Goal: Information Seeking & Learning: Find specific fact

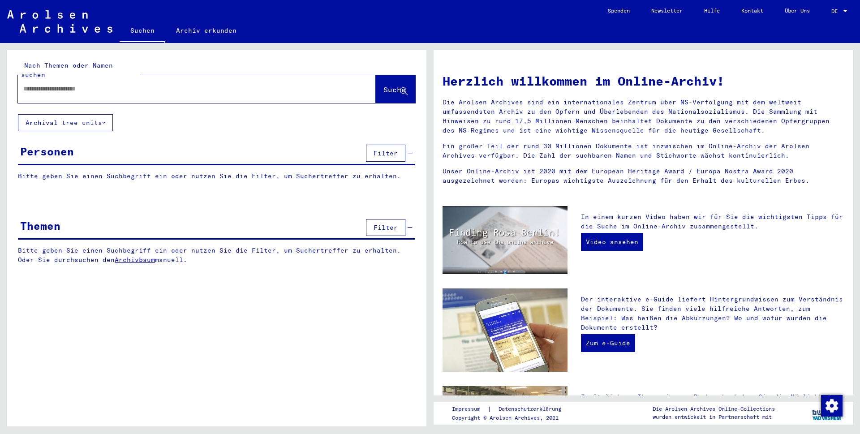
click at [54, 84] on input "text" at bounding box center [186, 88] width 326 height 9
click at [376, 82] on button "Suche" at bounding box center [395, 89] width 39 height 28
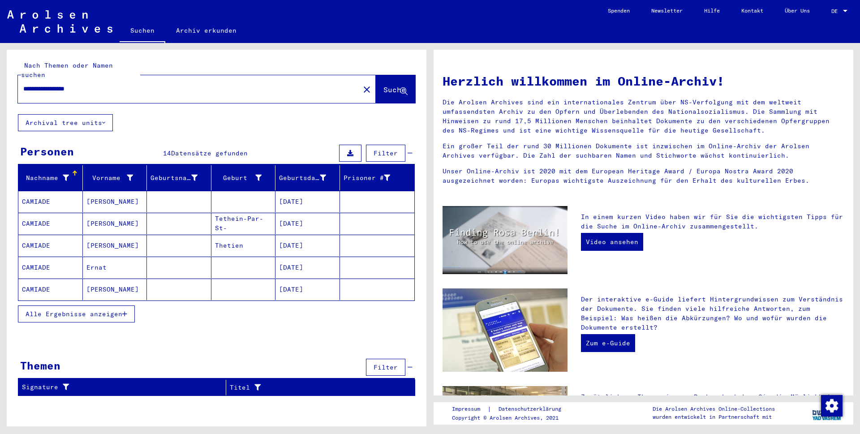
click at [83, 310] on span "Alle Ergebnisse anzeigen" at bounding box center [74, 314] width 97 height 8
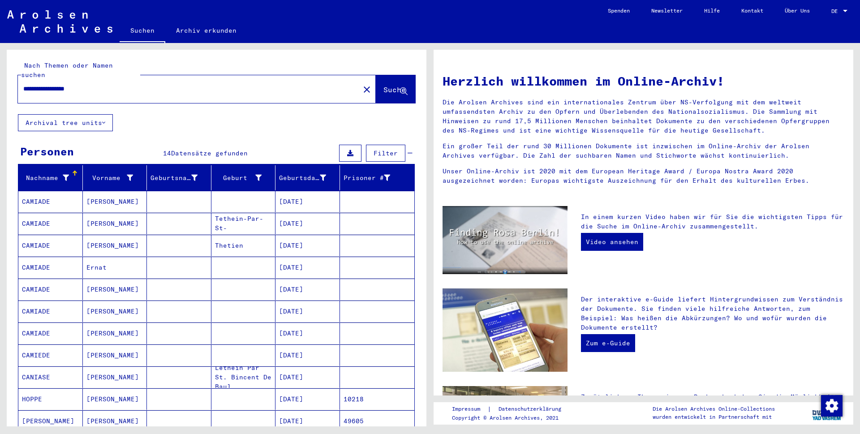
click at [39, 193] on mat-cell "CAMIADE" at bounding box center [50, 201] width 64 height 21
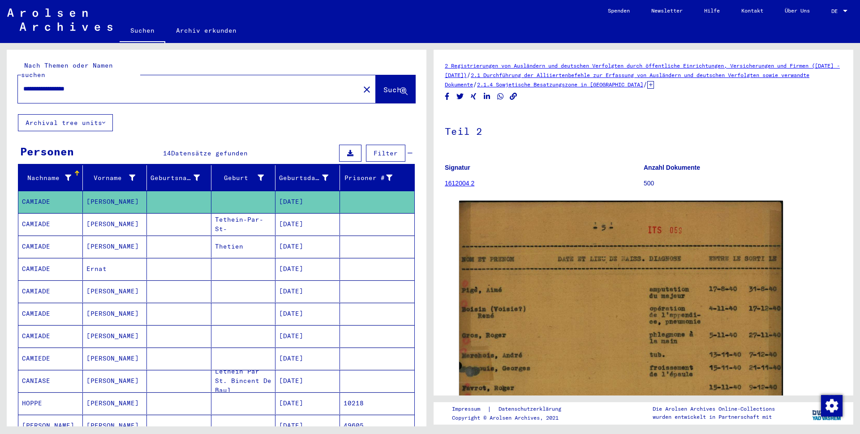
click at [31, 217] on mat-cell "CAMIADE" at bounding box center [50, 224] width 64 height 22
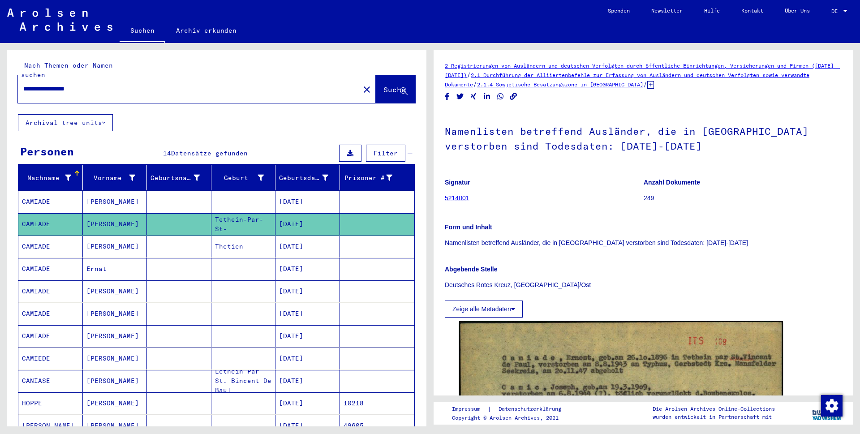
click at [45, 239] on mat-cell "CAMIADE" at bounding box center [50, 247] width 64 height 22
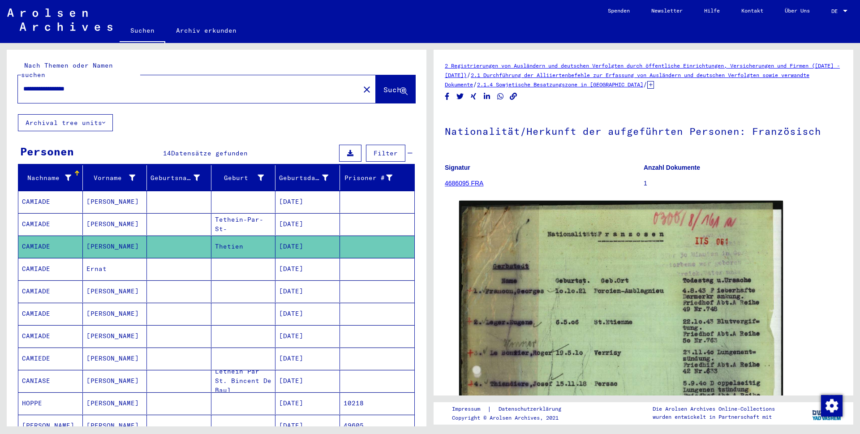
click at [42, 262] on mat-cell "CAMIADE" at bounding box center [50, 269] width 64 height 22
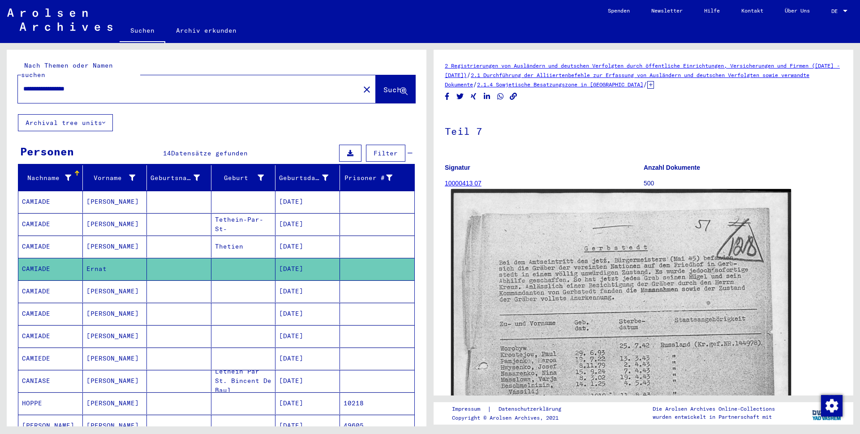
click at [605, 350] on img at bounding box center [621, 429] width 340 height 480
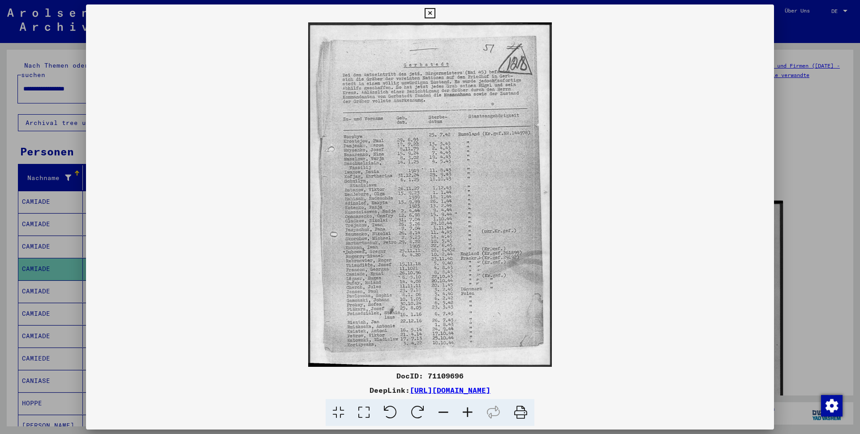
click at [435, 14] on icon at bounding box center [429, 13] width 10 height 11
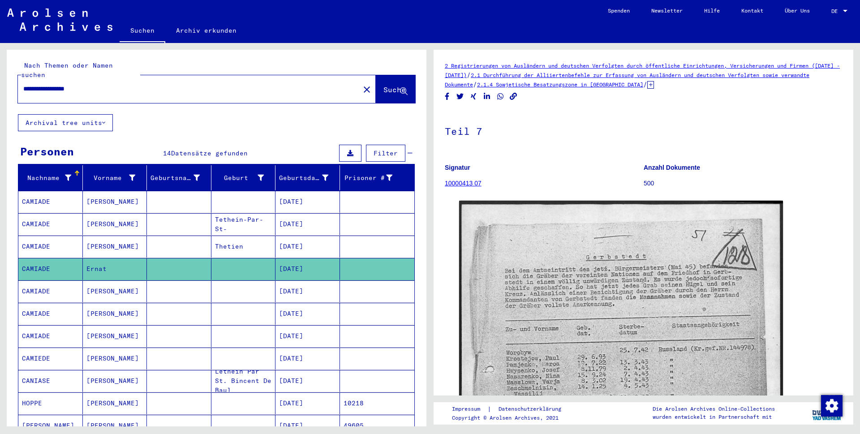
click at [43, 280] on mat-cell "CAMIADE" at bounding box center [50, 291] width 64 height 22
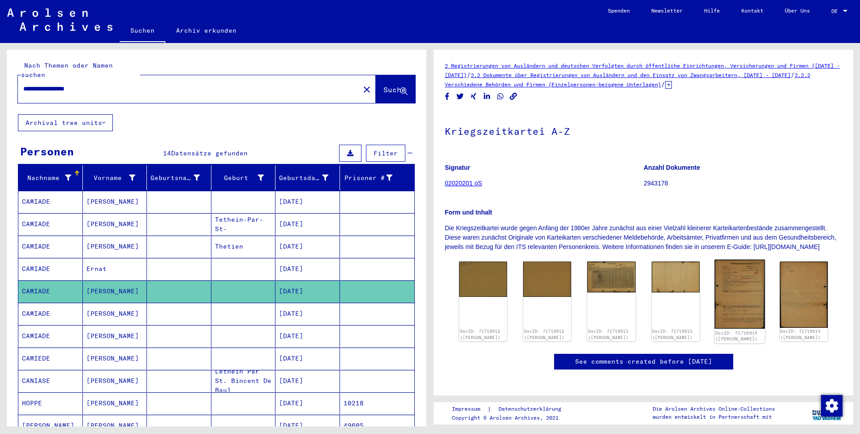
click at [728, 300] on img at bounding box center [739, 294] width 51 height 69
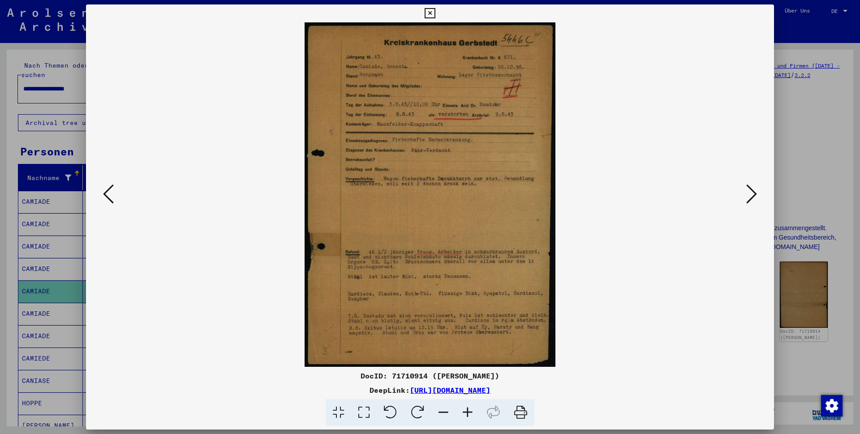
click at [468, 410] on icon at bounding box center [467, 412] width 24 height 27
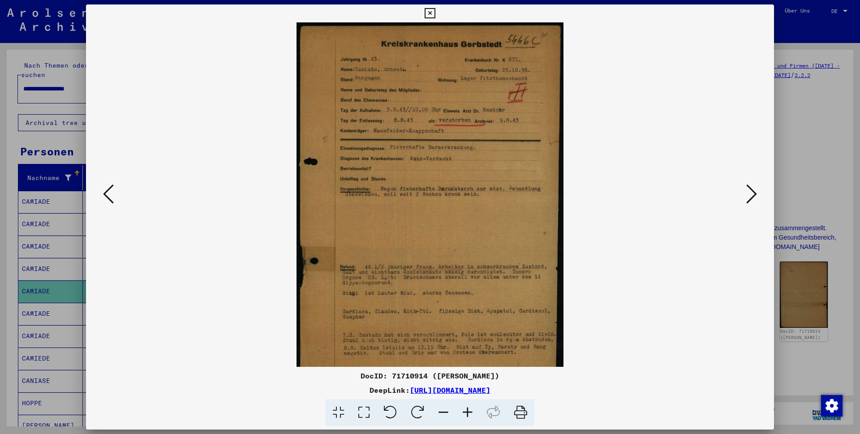
click at [468, 410] on icon at bounding box center [467, 412] width 24 height 27
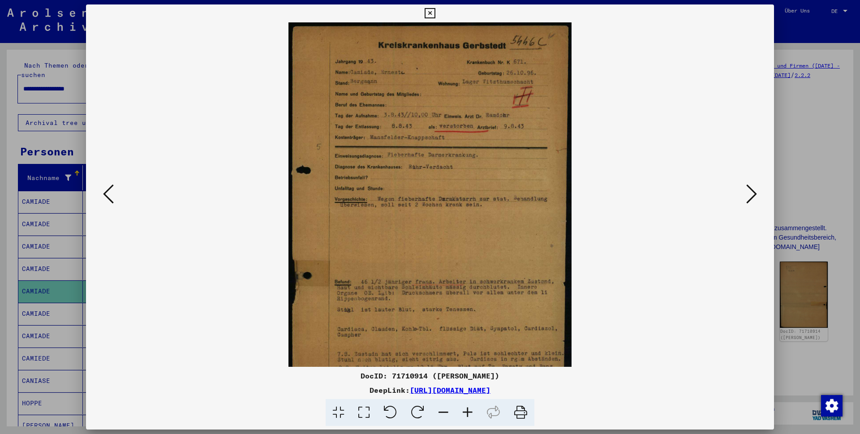
click at [468, 410] on icon at bounding box center [467, 412] width 24 height 27
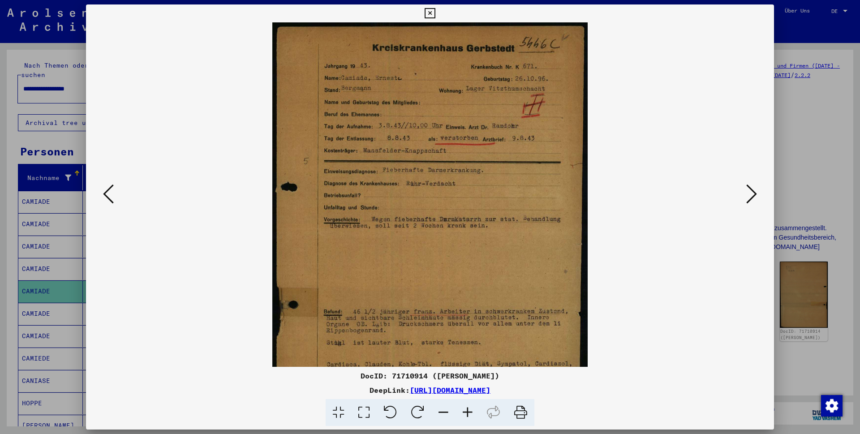
click at [468, 410] on icon at bounding box center [467, 412] width 24 height 27
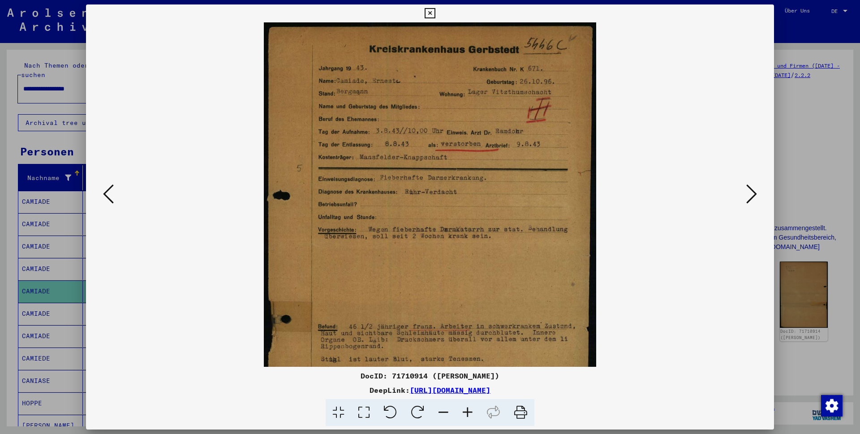
click at [468, 410] on icon at bounding box center [467, 412] width 24 height 27
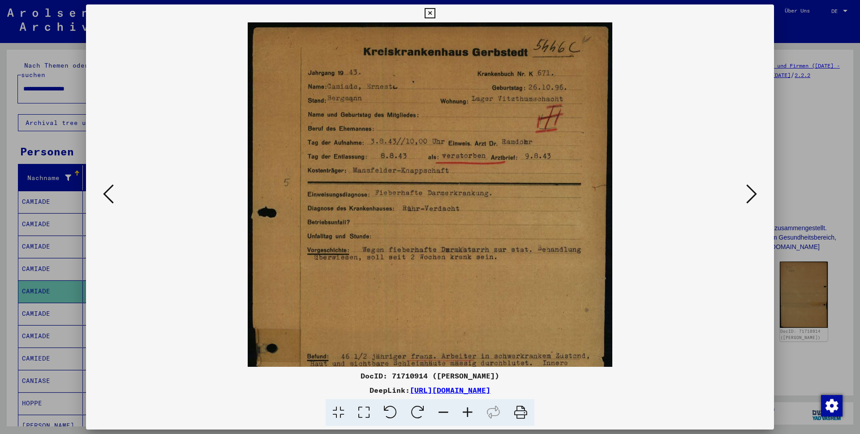
click at [468, 410] on icon at bounding box center [467, 412] width 24 height 27
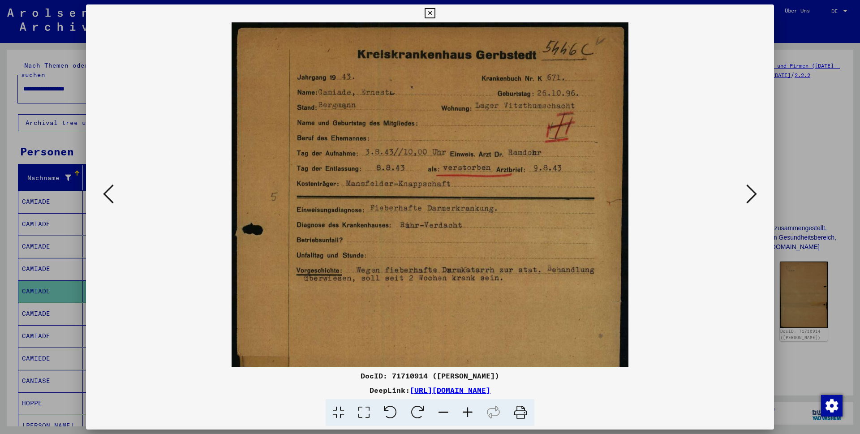
click at [468, 410] on icon at bounding box center [467, 412] width 24 height 27
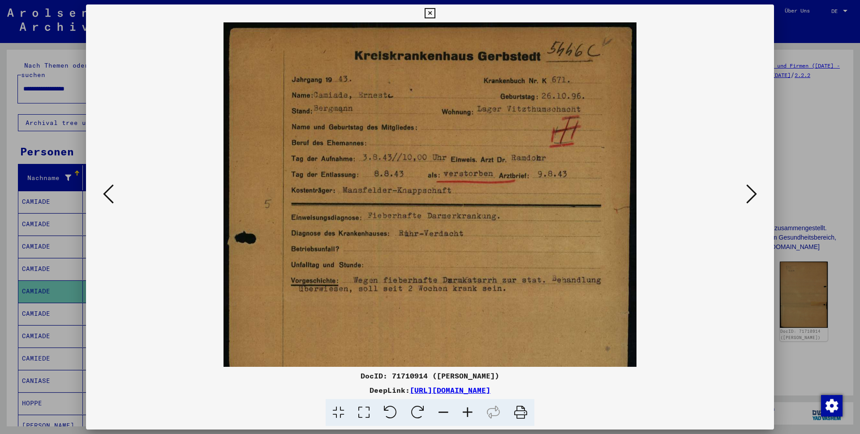
click at [468, 410] on icon at bounding box center [467, 412] width 24 height 27
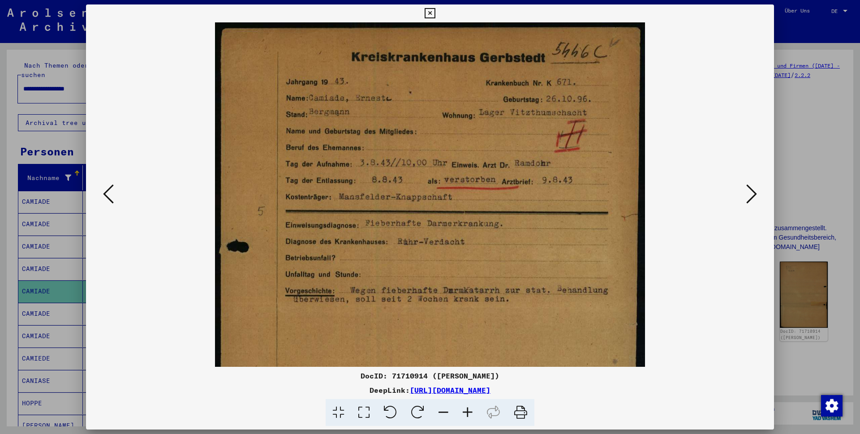
click at [468, 410] on icon at bounding box center [467, 412] width 24 height 27
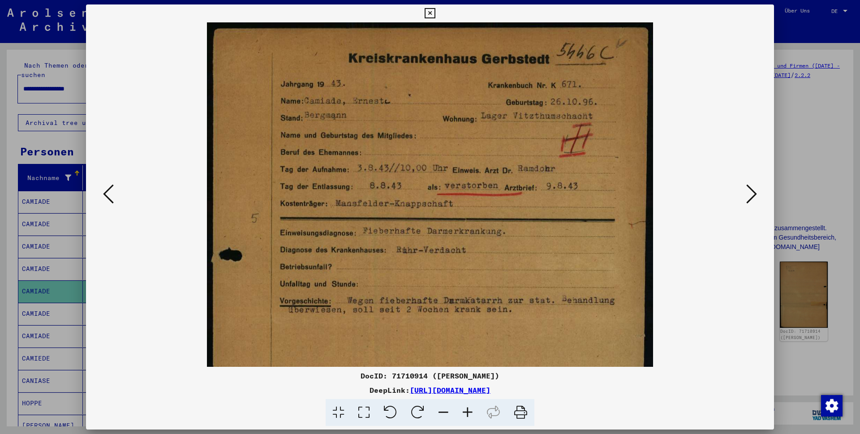
click at [752, 196] on icon at bounding box center [751, 193] width 11 height 21
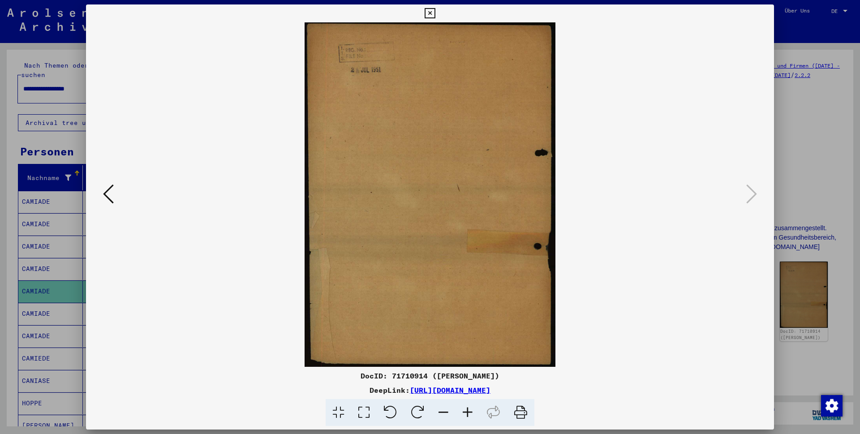
click at [752, 196] on icon at bounding box center [751, 193] width 11 height 21
click at [106, 202] on icon at bounding box center [108, 193] width 11 height 21
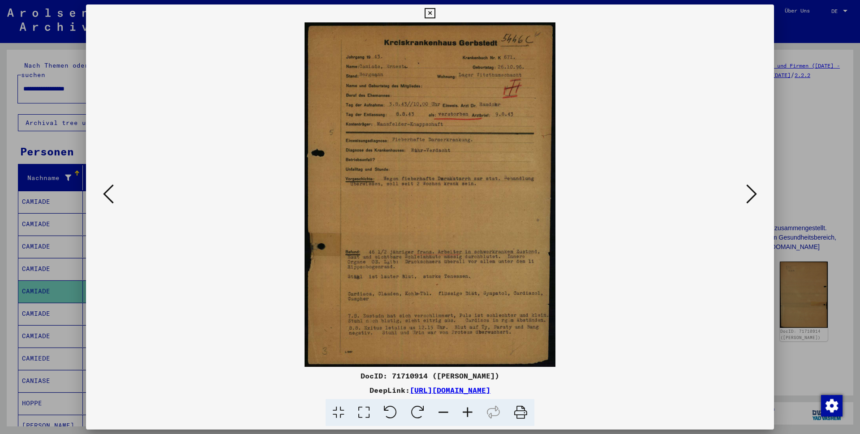
click at [106, 199] on icon at bounding box center [108, 193] width 11 height 21
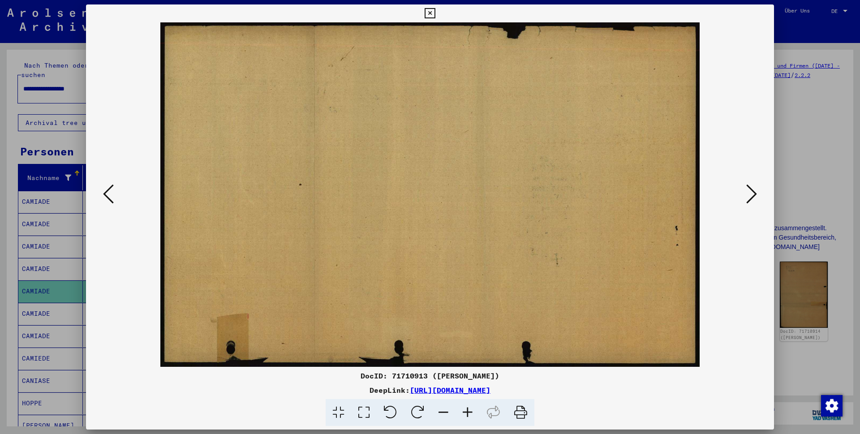
click at [106, 199] on icon at bounding box center [108, 193] width 11 height 21
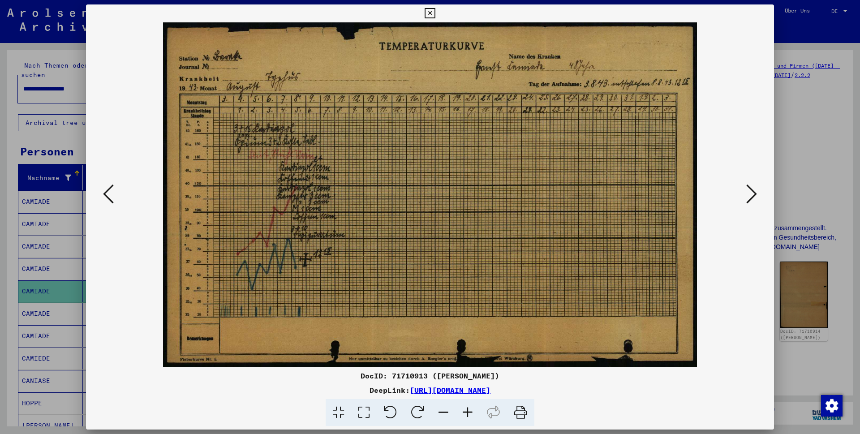
click at [106, 199] on icon at bounding box center [108, 193] width 11 height 21
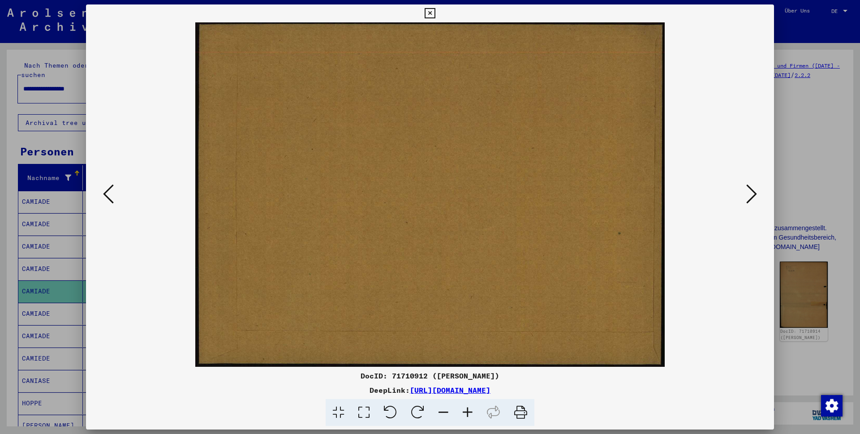
click at [435, 14] on icon at bounding box center [429, 13] width 10 height 11
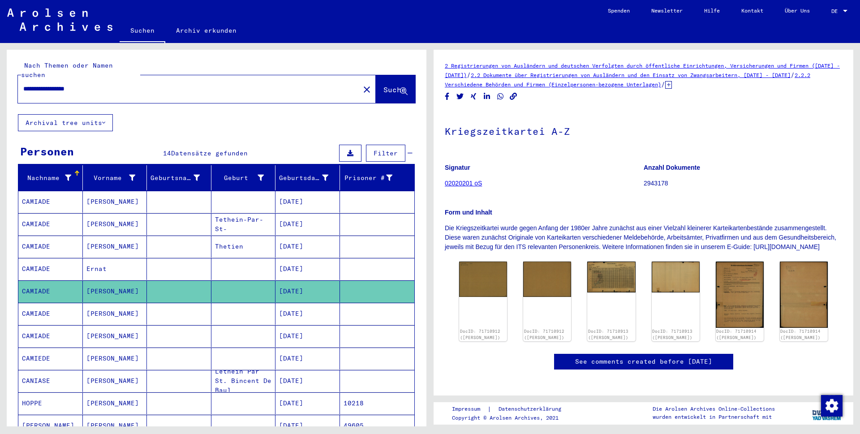
click at [43, 303] on mat-cell "CAMIADE" at bounding box center [50, 314] width 64 height 22
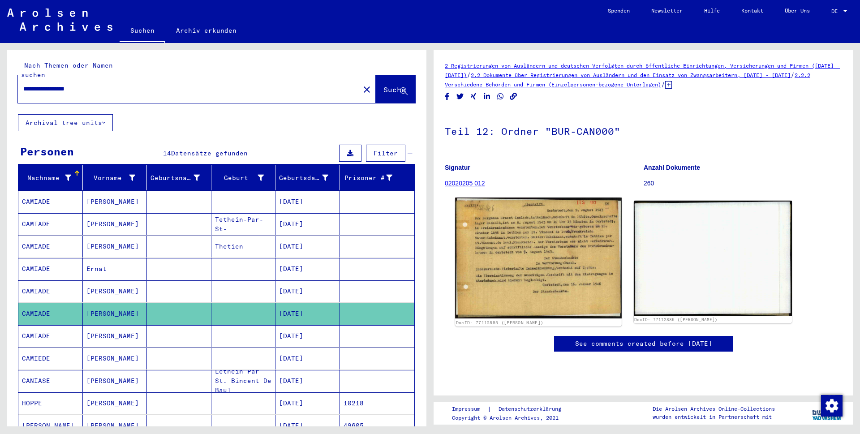
click at [534, 239] on img at bounding box center [538, 257] width 166 height 121
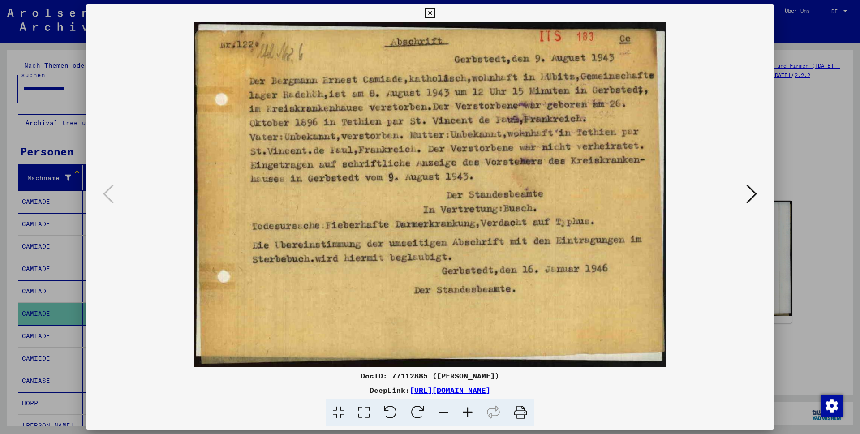
click at [435, 14] on icon at bounding box center [429, 13] width 10 height 11
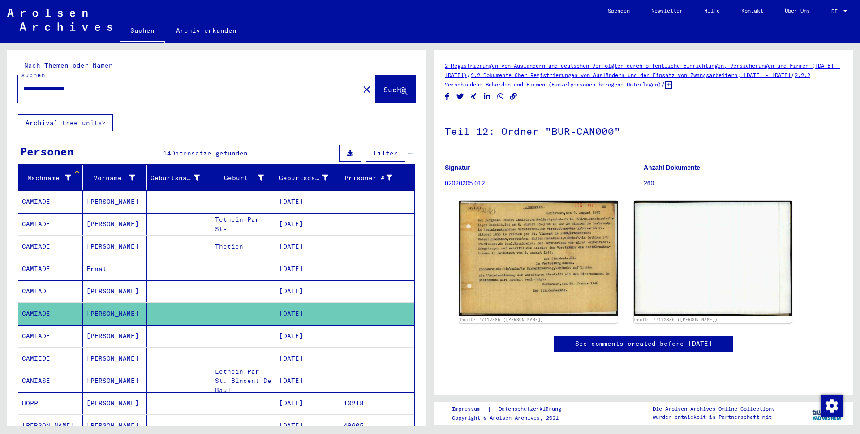
click at [36, 326] on mat-cell "CAMIADE" at bounding box center [50, 336] width 64 height 22
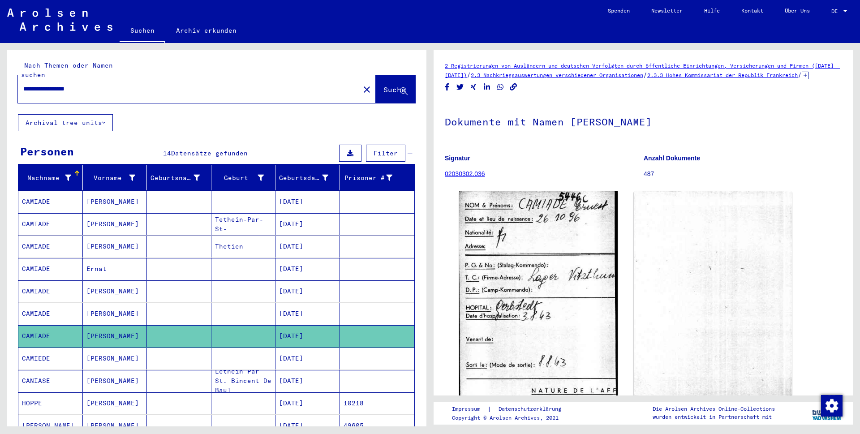
click at [38, 347] on mat-cell "CAMIEDE" at bounding box center [50, 358] width 64 height 22
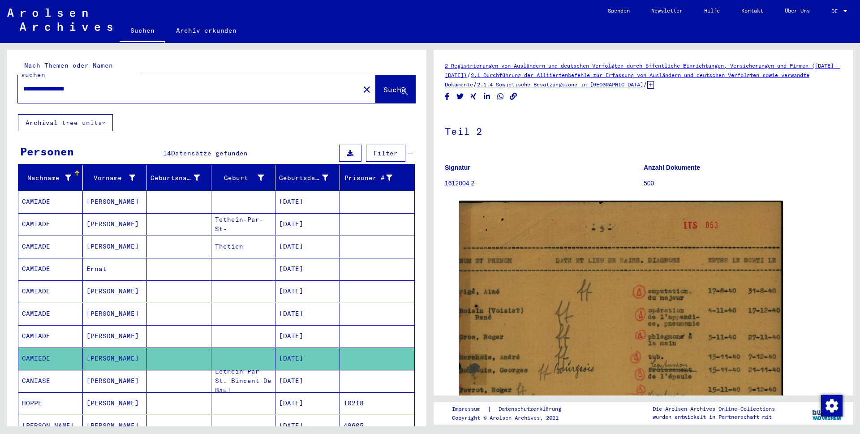
click at [34, 370] on mat-cell "CANIASE" at bounding box center [50, 381] width 64 height 22
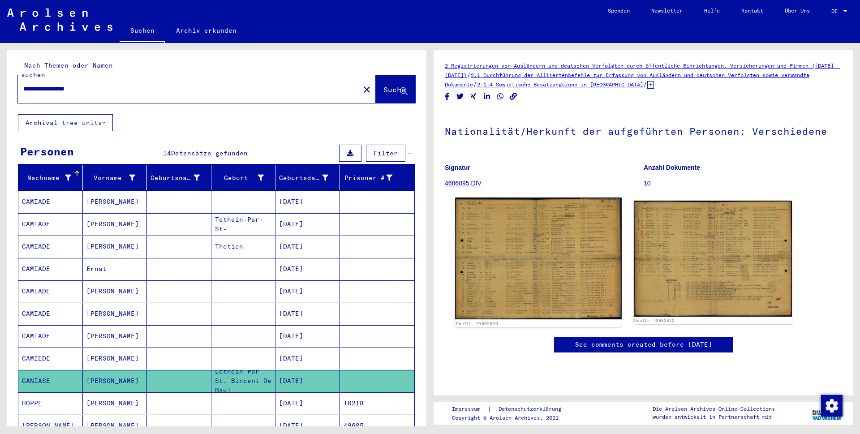
click at [535, 253] on img at bounding box center [538, 258] width 166 height 122
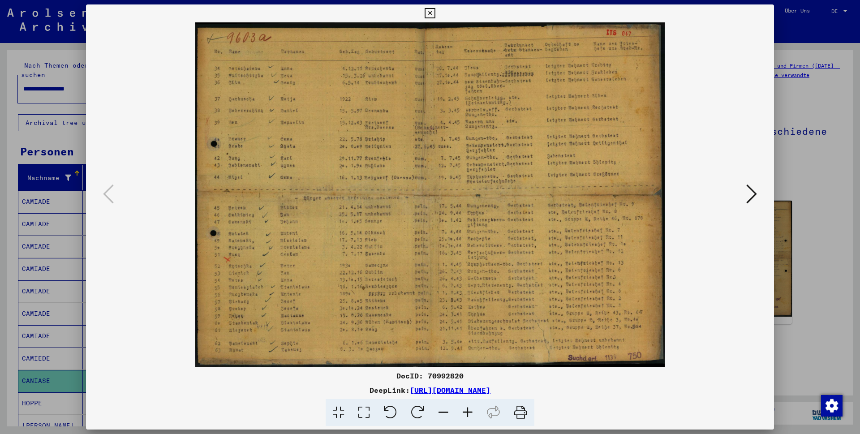
click at [468, 412] on icon at bounding box center [467, 412] width 24 height 27
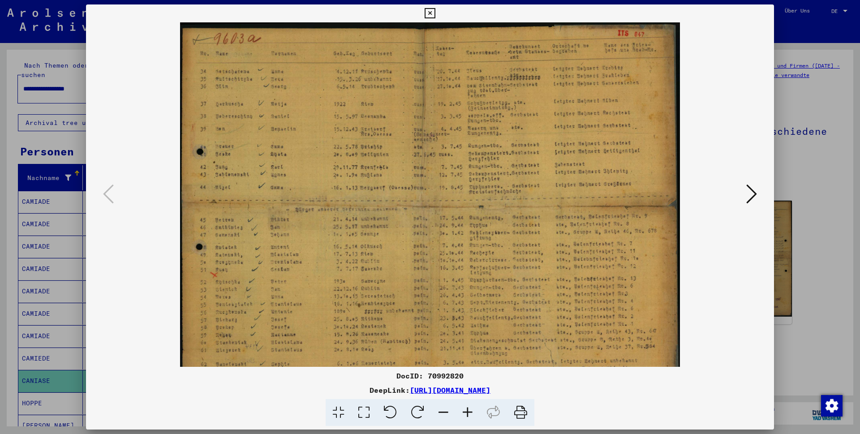
click at [468, 412] on icon at bounding box center [467, 412] width 24 height 27
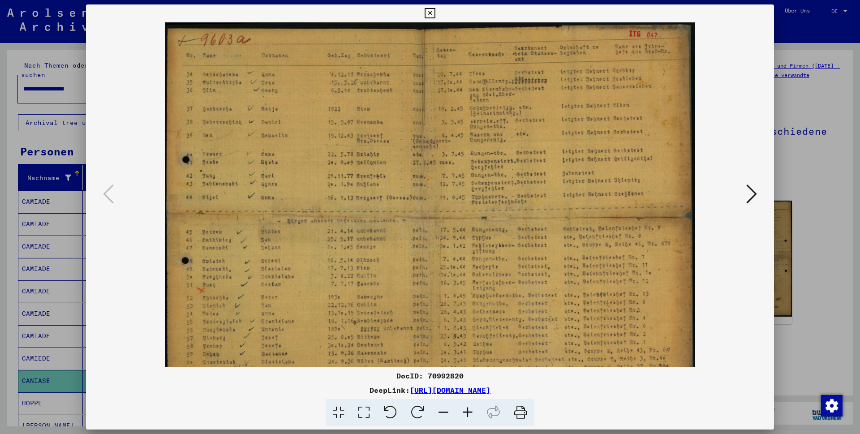
click at [468, 412] on icon at bounding box center [467, 412] width 24 height 27
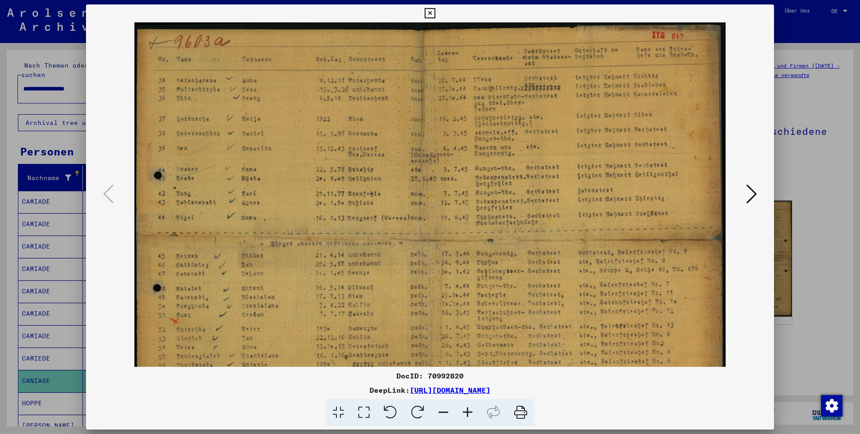
drag, startPoint x: 316, startPoint y: 276, endPoint x: 343, endPoint y: 244, distance: 42.6
click at [343, 244] on img at bounding box center [429, 239] width 591 height 434
click at [435, 10] on icon at bounding box center [429, 13] width 10 height 11
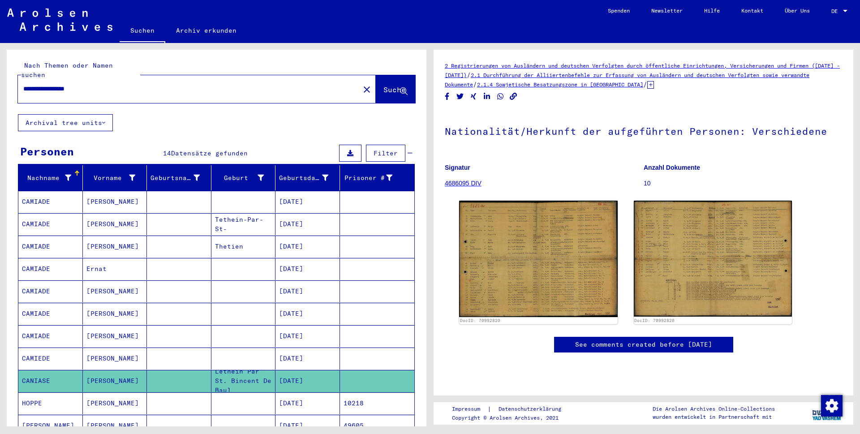
click at [40, 214] on mat-cell "CAMIADE" at bounding box center [50, 224] width 64 height 22
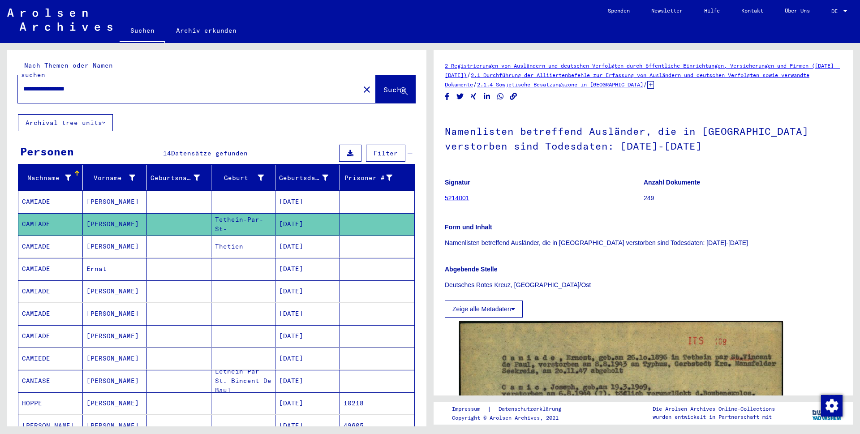
click at [43, 236] on mat-cell "CAMIADE" at bounding box center [50, 247] width 64 height 22
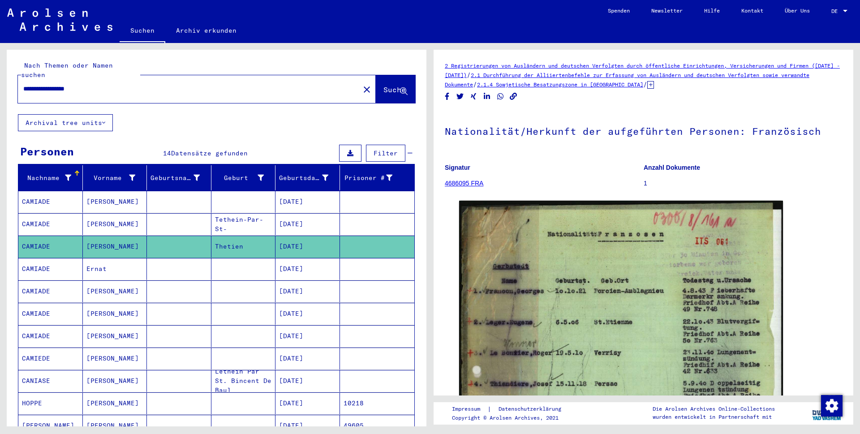
click at [39, 263] on mat-cell "CAMIADE" at bounding box center [50, 269] width 64 height 22
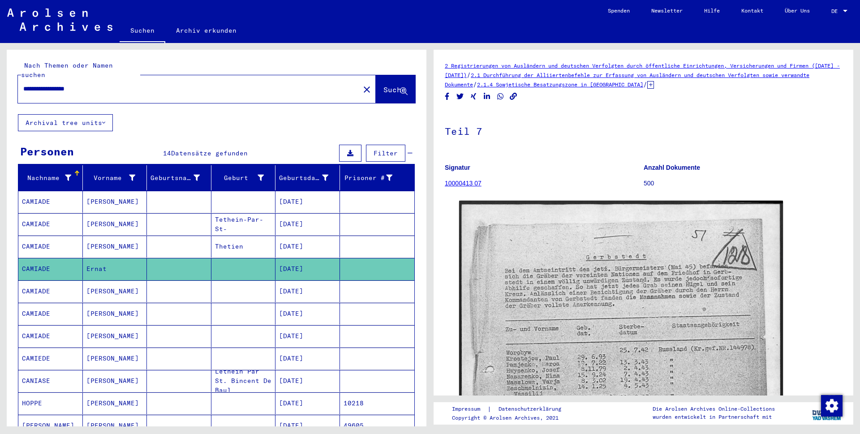
click at [39, 283] on mat-cell "CAMIADE" at bounding box center [50, 291] width 64 height 22
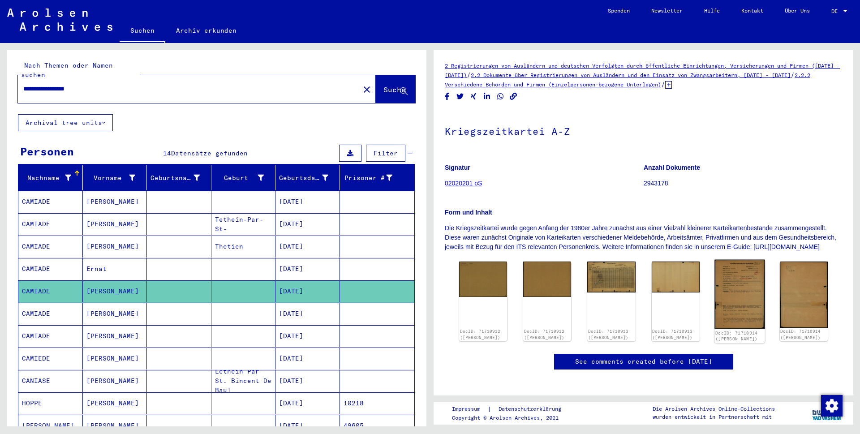
click at [726, 293] on img at bounding box center [739, 294] width 51 height 69
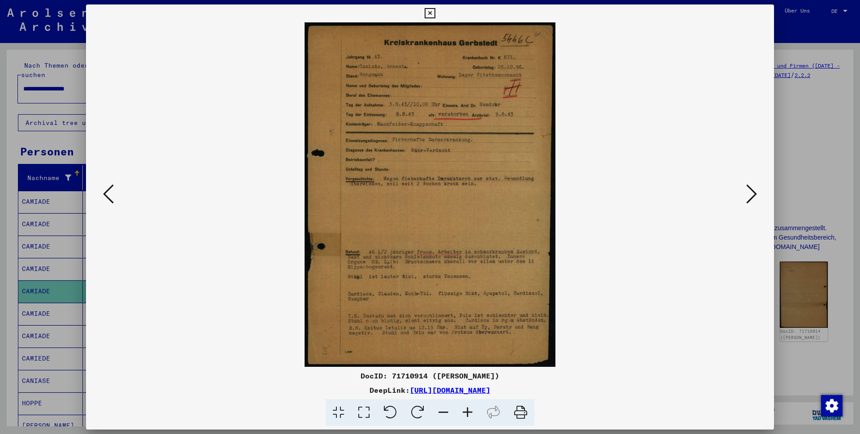
click at [435, 13] on icon at bounding box center [429, 13] width 10 height 11
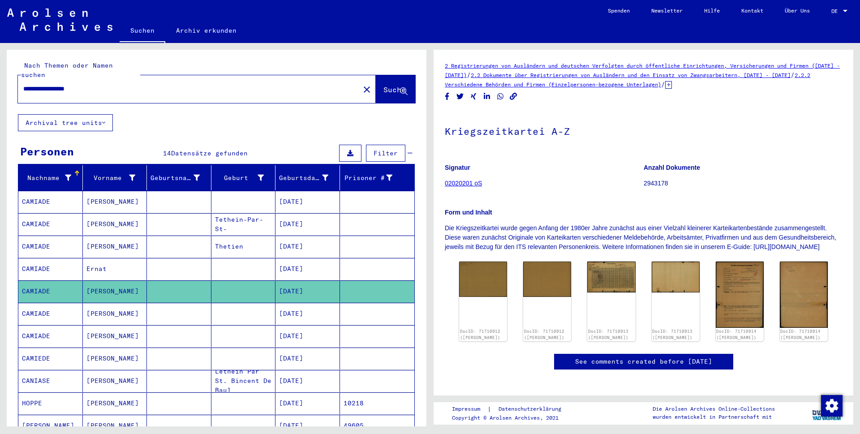
click at [40, 303] on mat-cell "CAMIADE" at bounding box center [50, 314] width 64 height 22
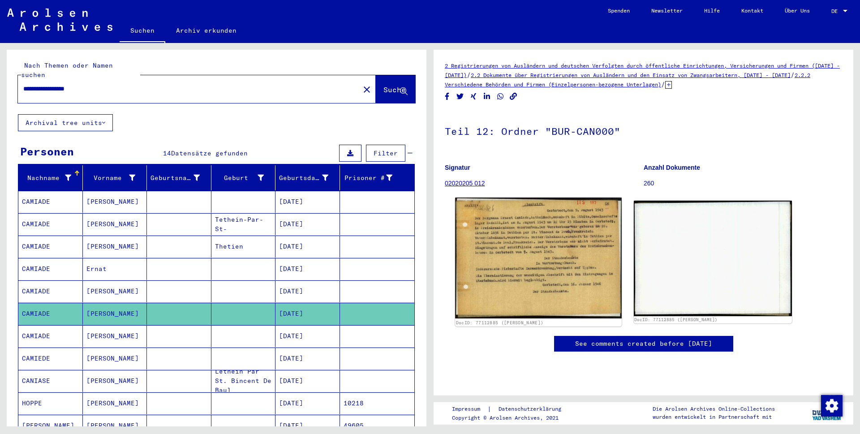
click at [552, 237] on img at bounding box center [538, 257] width 166 height 121
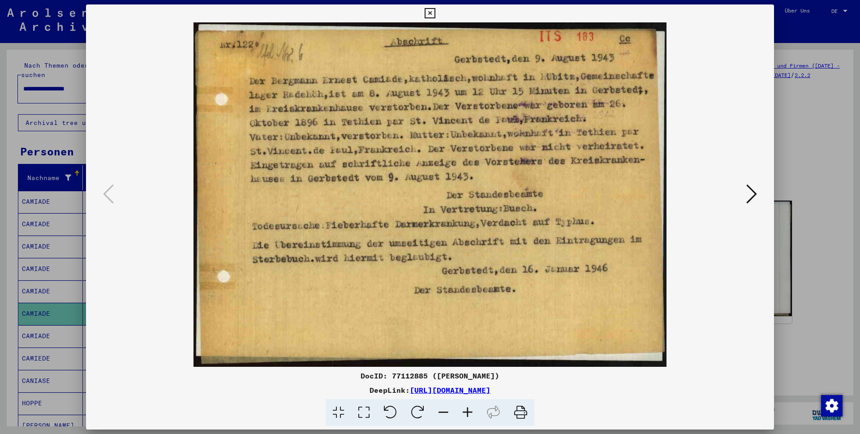
click at [435, 12] on icon at bounding box center [429, 13] width 10 height 11
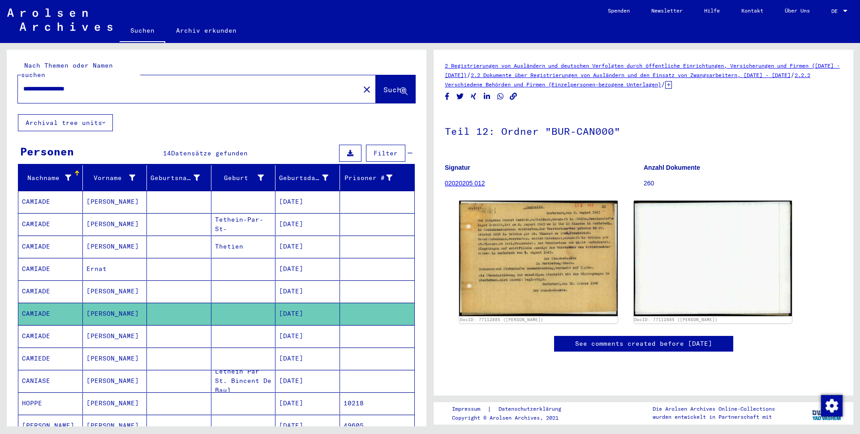
drag, startPoint x: 102, startPoint y: 81, endPoint x: -78, endPoint y: 80, distance: 180.0
click at [0, 80] on html "**********" at bounding box center [430, 217] width 860 height 434
click at [383, 85] on span "Suche" at bounding box center [394, 89] width 22 height 9
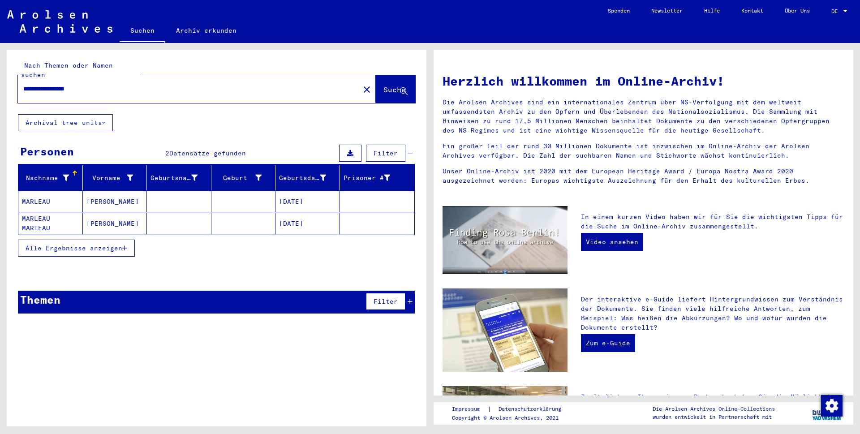
click at [59, 244] on span "Alle Ergebnisse anzeigen" at bounding box center [74, 248] width 97 height 8
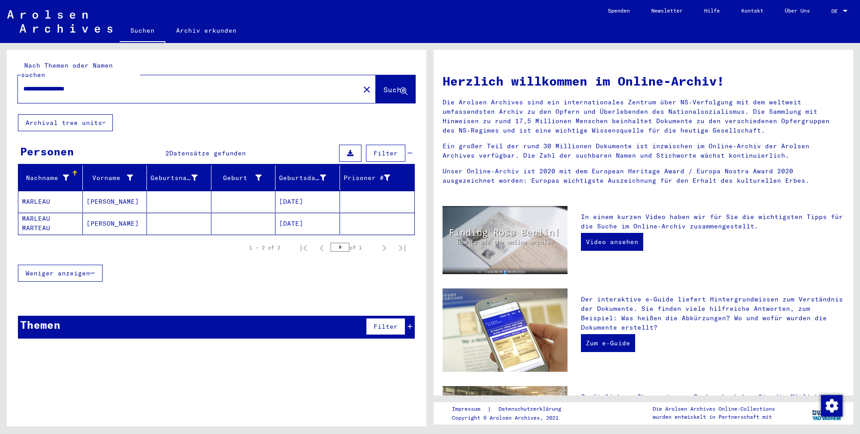
drag, startPoint x: 102, startPoint y: 80, endPoint x: -19, endPoint y: 81, distance: 120.5
click at [0, 81] on html "**********" at bounding box center [430, 217] width 860 height 434
type input "**********"
click at [383, 85] on span "Suche" at bounding box center [394, 89] width 22 height 9
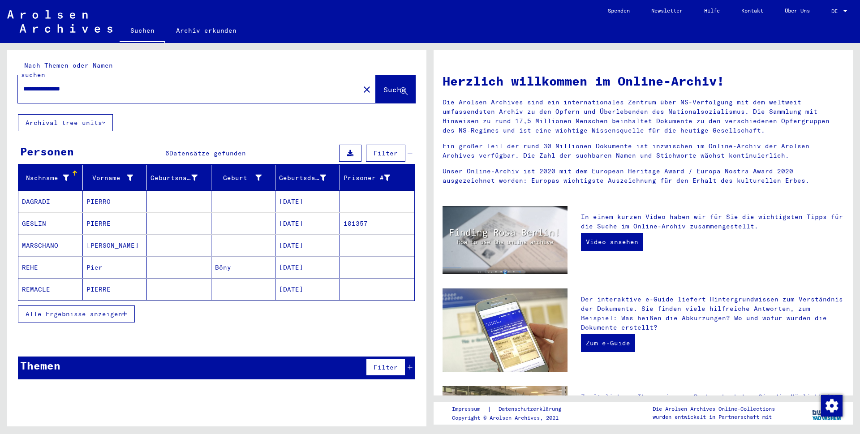
click at [56, 310] on span "Alle Ergebnisse anzeigen" at bounding box center [74, 314] width 97 height 8
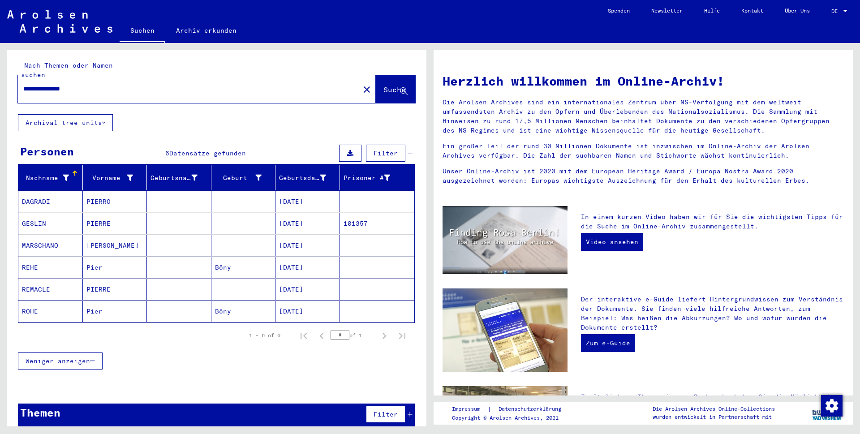
click at [33, 257] on mat-cell "REHE" at bounding box center [50, 267] width 64 height 21
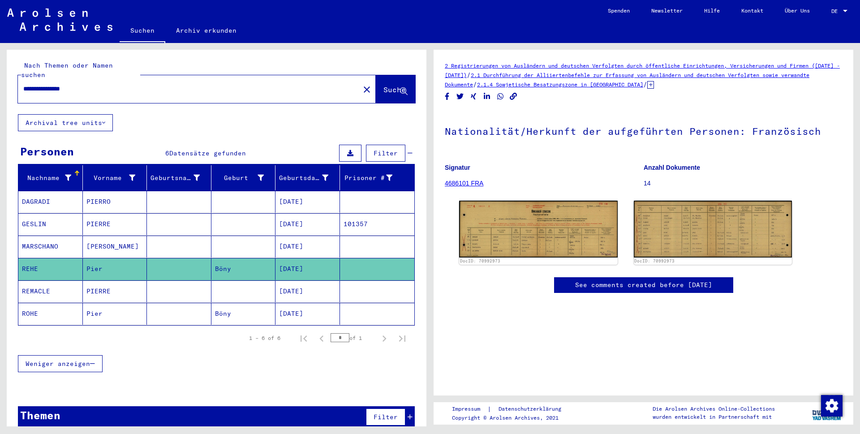
click at [40, 304] on mat-cell "ROHE" at bounding box center [50, 314] width 64 height 22
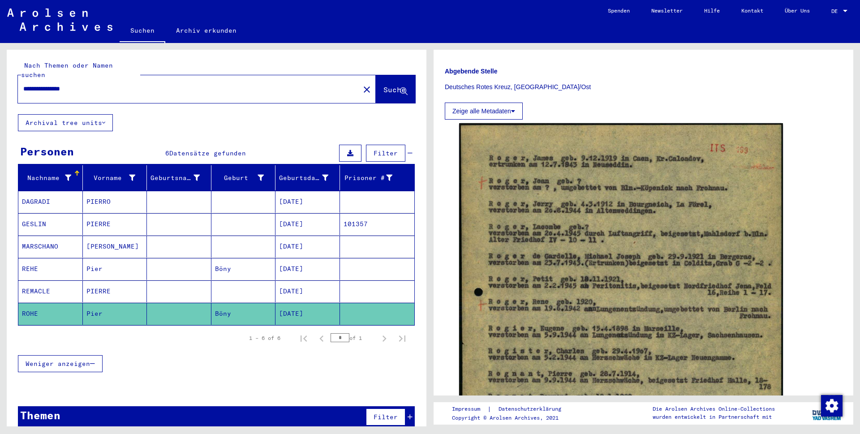
scroll to position [207, 0]
drag, startPoint x: 89, startPoint y: 74, endPoint x: -76, endPoint y: 75, distance: 164.3
click at [0, 75] on html "**********" at bounding box center [430, 217] width 860 height 434
click at [361, 84] on mat-icon "close" at bounding box center [366, 89] width 11 height 11
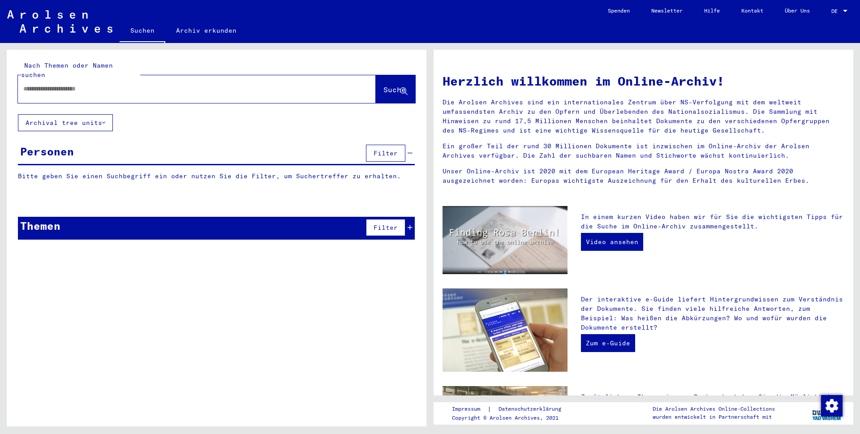
click at [39, 84] on input "text" at bounding box center [186, 88] width 326 height 9
click at [388, 85] on span "Suche" at bounding box center [394, 89] width 22 height 9
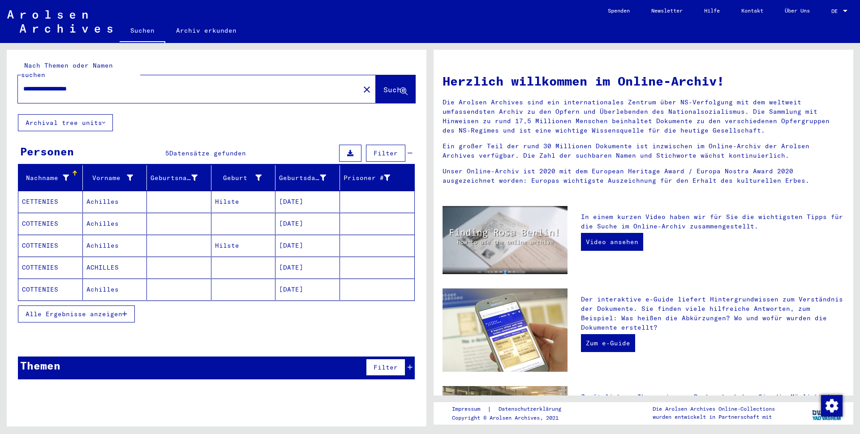
click at [42, 193] on mat-cell "CETTENIES" at bounding box center [50, 201] width 64 height 21
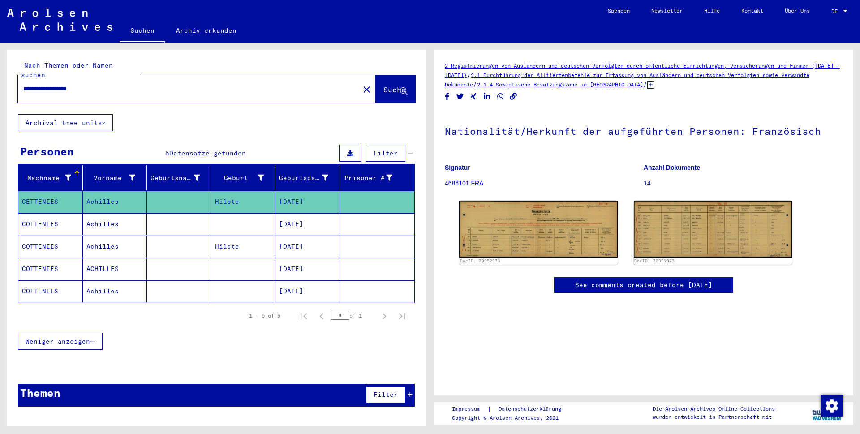
click at [37, 218] on mat-cell "COTTENIES" at bounding box center [50, 224] width 64 height 22
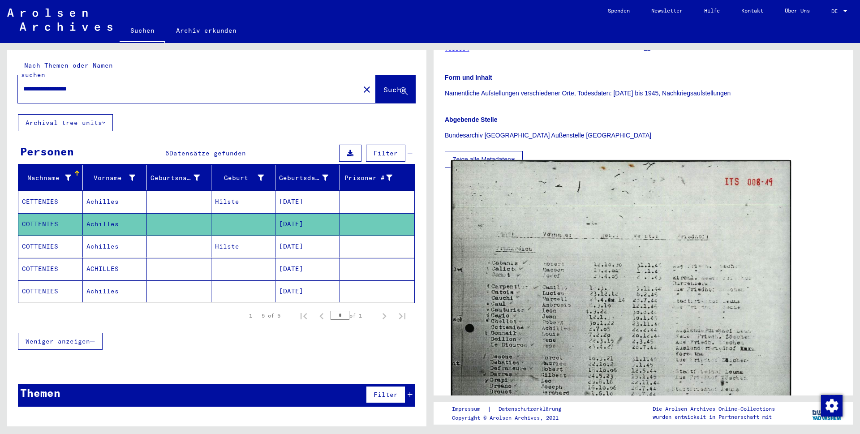
scroll to position [155, 0]
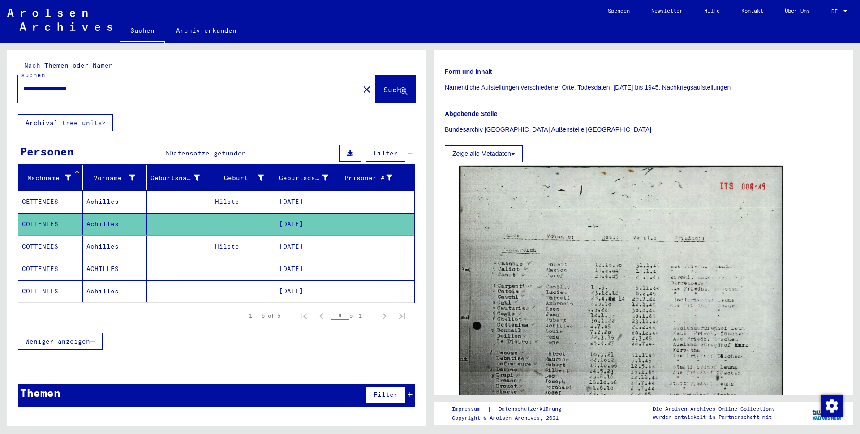
click at [45, 240] on mat-cell "COTTENIES" at bounding box center [50, 247] width 64 height 22
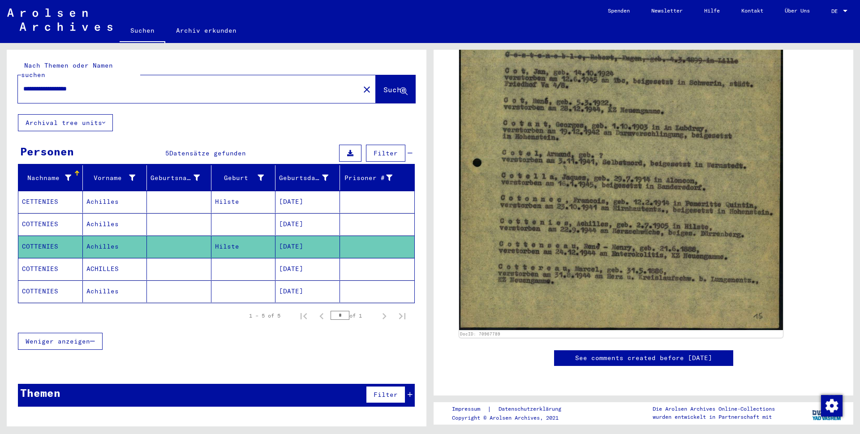
scroll to position [467, 0]
click at [46, 263] on mat-cell "COTTENIES" at bounding box center [50, 269] width 64 height 22
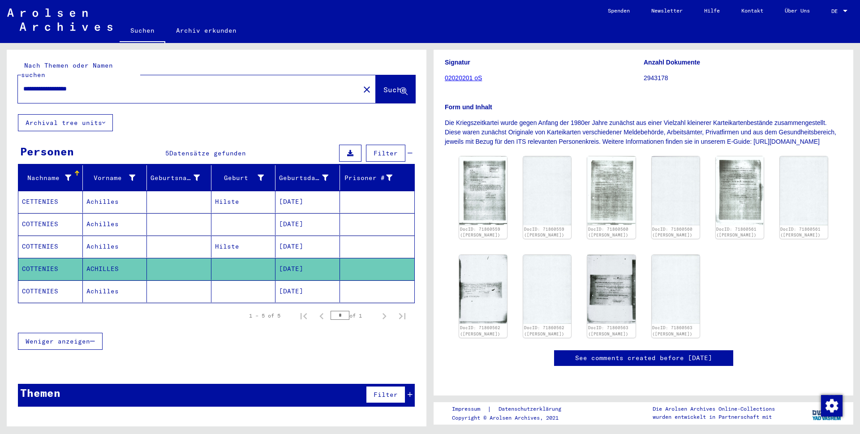
scroll to position [155, 0]
click at [612, 163] on img at bounding box center [611, 190] width 51 height 72
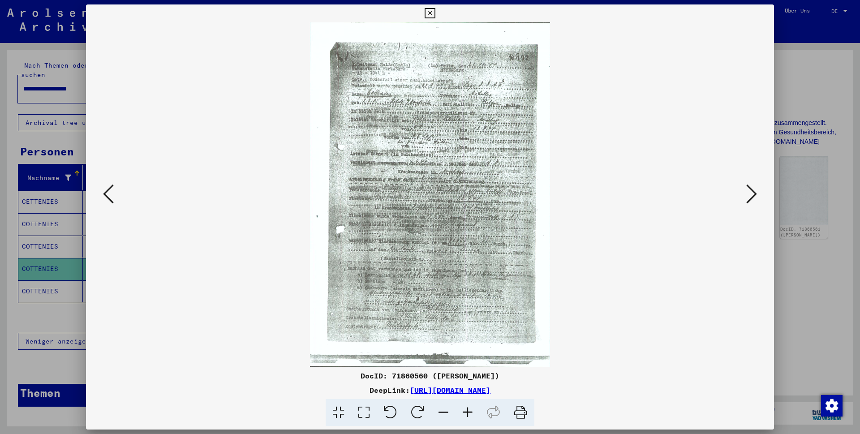
click at [468, 412] on icon at bounding box center [467, 412] width 24 height 27
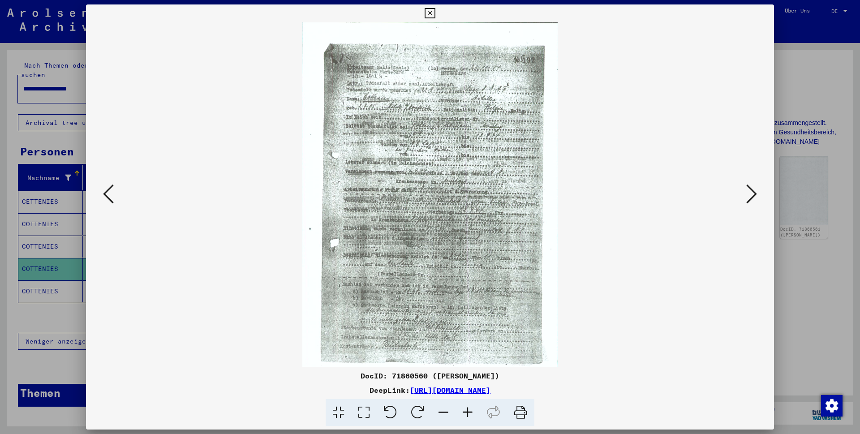
click at [468, 411] on icon at bounding box center [467, 412] width 24 height 27
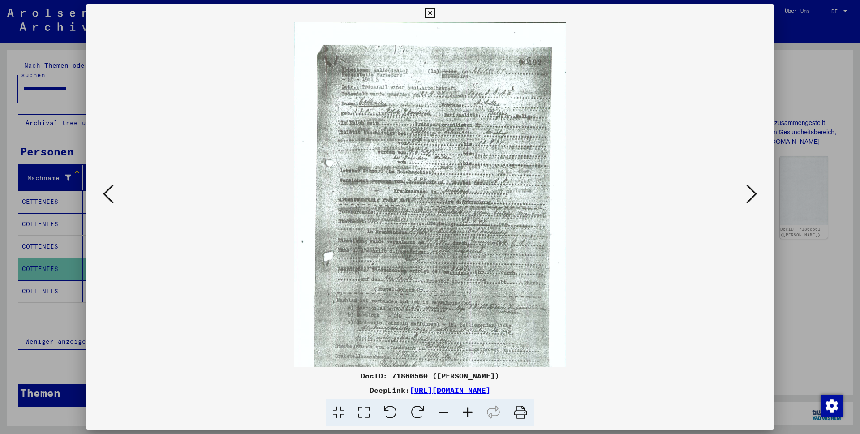
click at [468, 411] on icon at bounding box center [467, 412] width 24 height 27
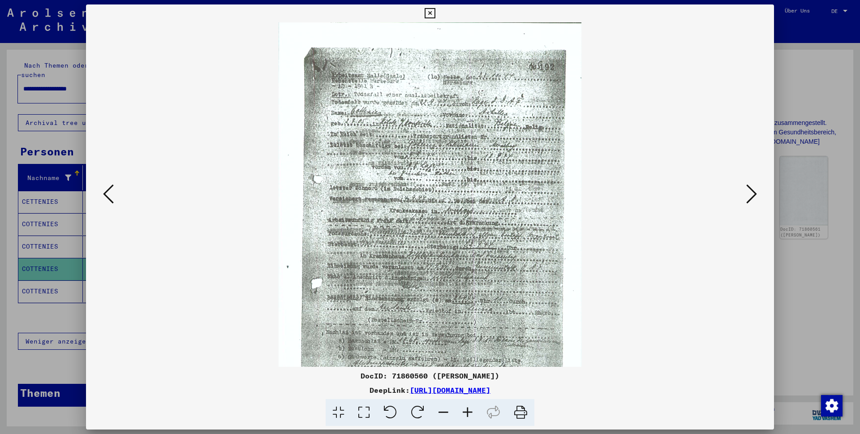
click at [468, 411] on icon at bounding box center [467, 412] width 24 height 27
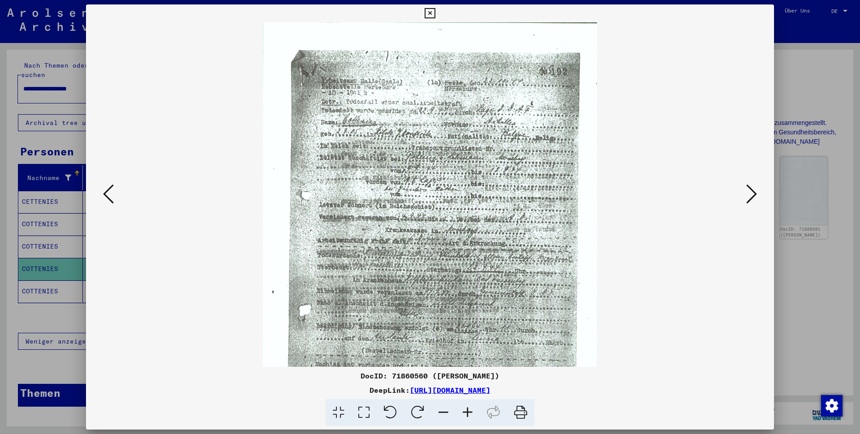
click at [468, 411] on icon at bounding box center [467, 412] width 24 height 27
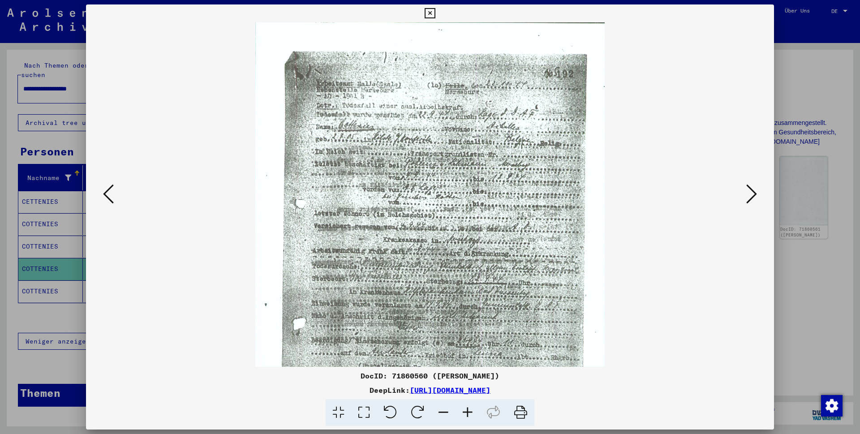
click at [435, 13] on icon at bounding box center [429, 13] width 10 height 11
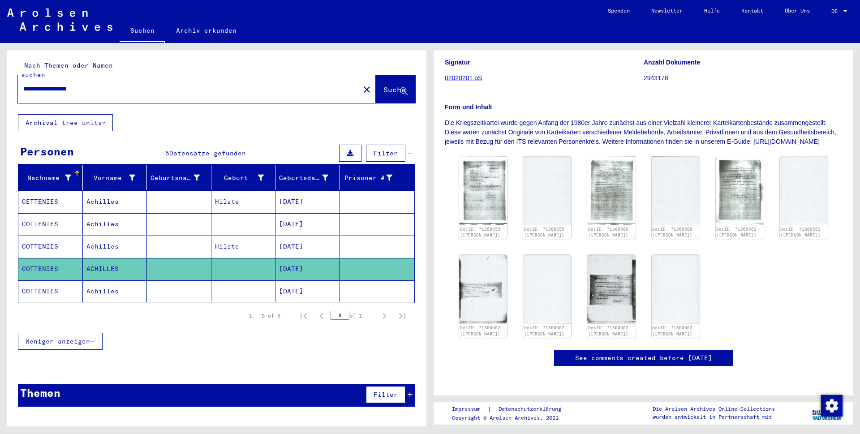
drag, startPoint x: 113, startPoint y: 81, endPoint x: -28, endPoint y: 81, distance: 141.0
click at [0, 81] on html "**********" at bounding box center [430, 217] width 860 height 434
click at [384, 85] on span "Suche" at bounding box center [394, 89] width 22 height 9
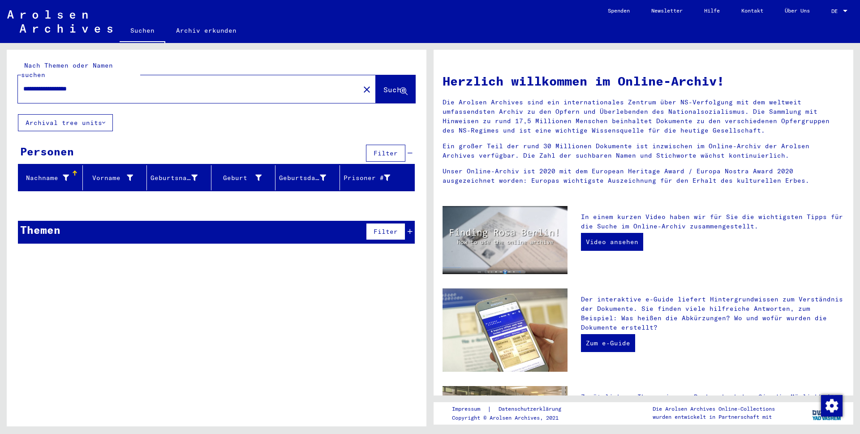
drag, startPoint x: 48, startPoint y: 80, endPoint x: -26, endPoint y: 78, distance: 74.8
click at [0, 78] on html "**********" at bounding box center [430, 217] width 860 height 434
type input "**********"
click at [387, 85] on span "Suche" at bounding box center [394, 89] width 22 height 9
drag, startPoint x: 91, startPoint y: 74, endPoint x: 5, endPoint y: 74, distance: 86.4
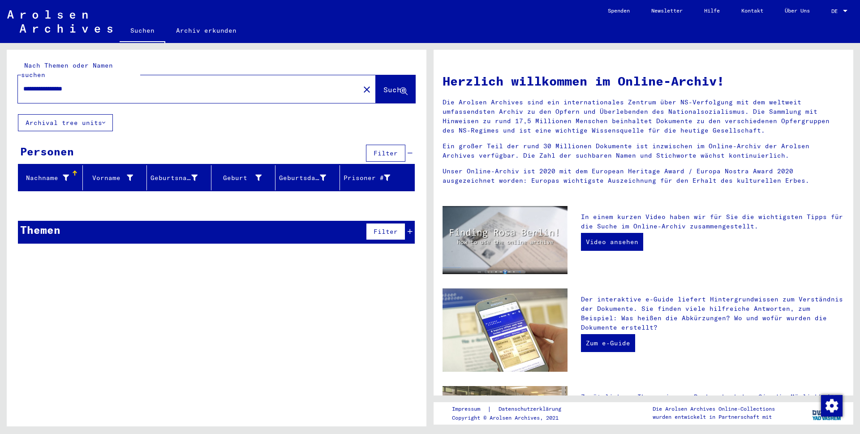
click at [5, 74] on div "**********" at bounding box center [215, 234] width 430 height 383
click at [361, 84] on mat-icon "close" at bounding box center [366, 89] width 11 height 11
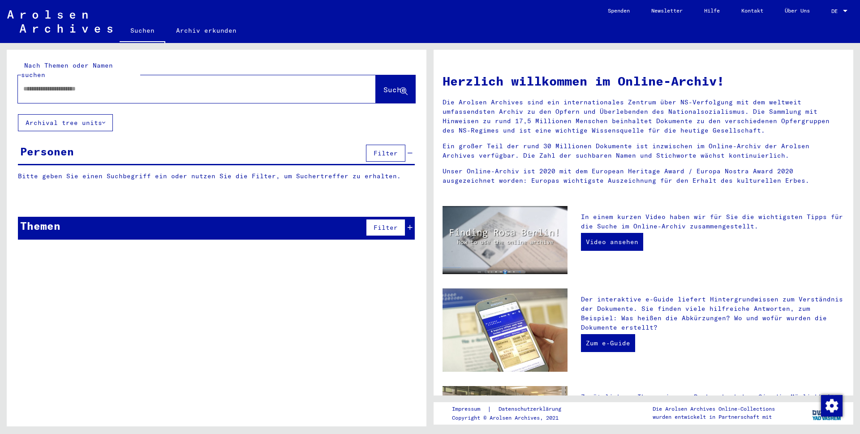
click at [74, 84] on input "text" at bounding box center [186, 88] width 326 height 9
type input "**********"
click at [383, 85] on span "Suche" at bounding box center [394, 89] width 22 height 9
